Goal: Contribute content

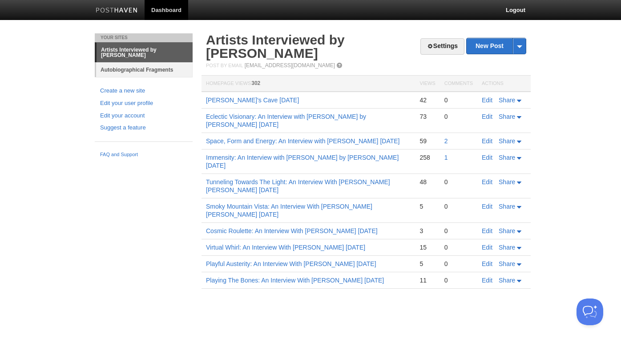
click at [179, 70] on link "Autobiographical Fragments" at bounding box center [144, 69] width 97 height 15
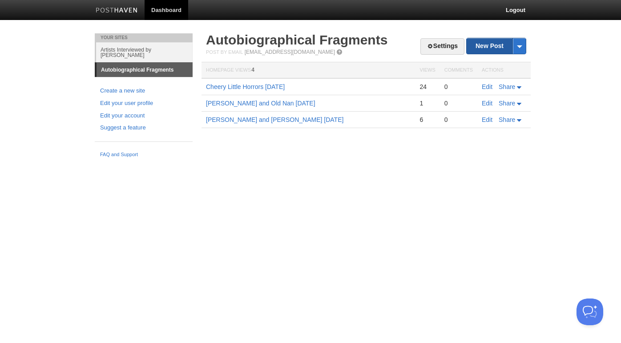
click at [484, 44] on link "New Post" at bounding box center [496, 46] width 59 height 16
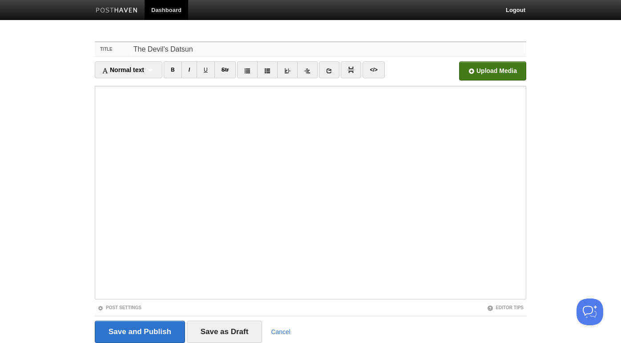
type input "The Devil's Datsun"
click at [486, 70] on input "file" at bounding box center [224, 73] width 674 height 45
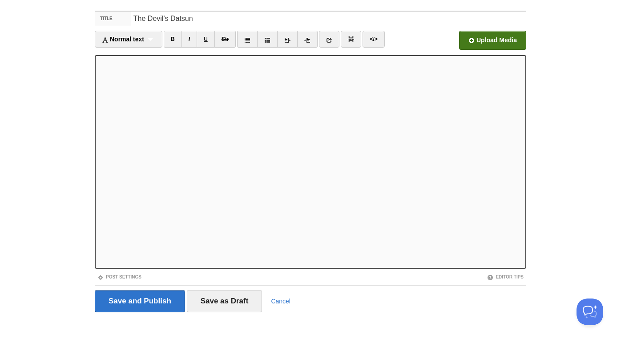
scroll to position [32, 0]
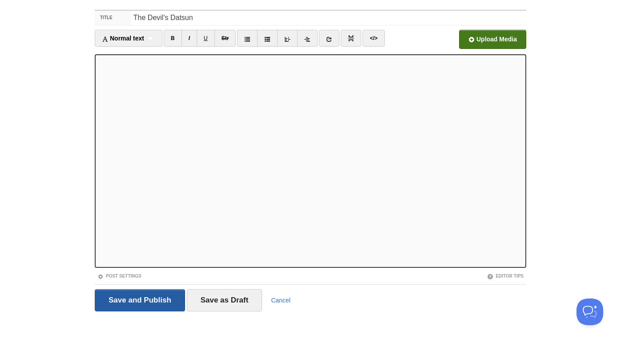
click at [131, 301] on input "Save and Publish" at bounding box center [140, 300] width 90 height 22
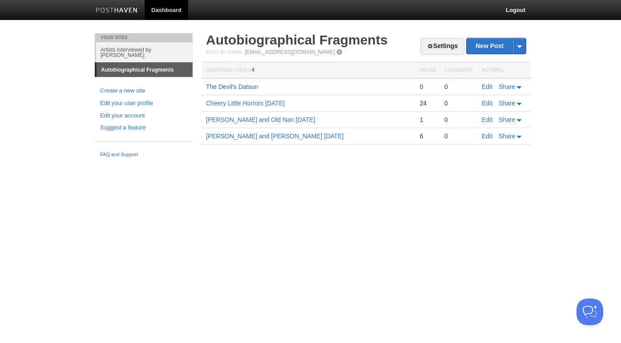
click at [214, 87] on link "The Devil's Datsun" at bounding box center [232, 86] width 52 height 7
click at [506, 10] on link "Logout" at bounding box center [515, 10] width 33 height 20
